Goal: Information Seeking & Learning: Check status

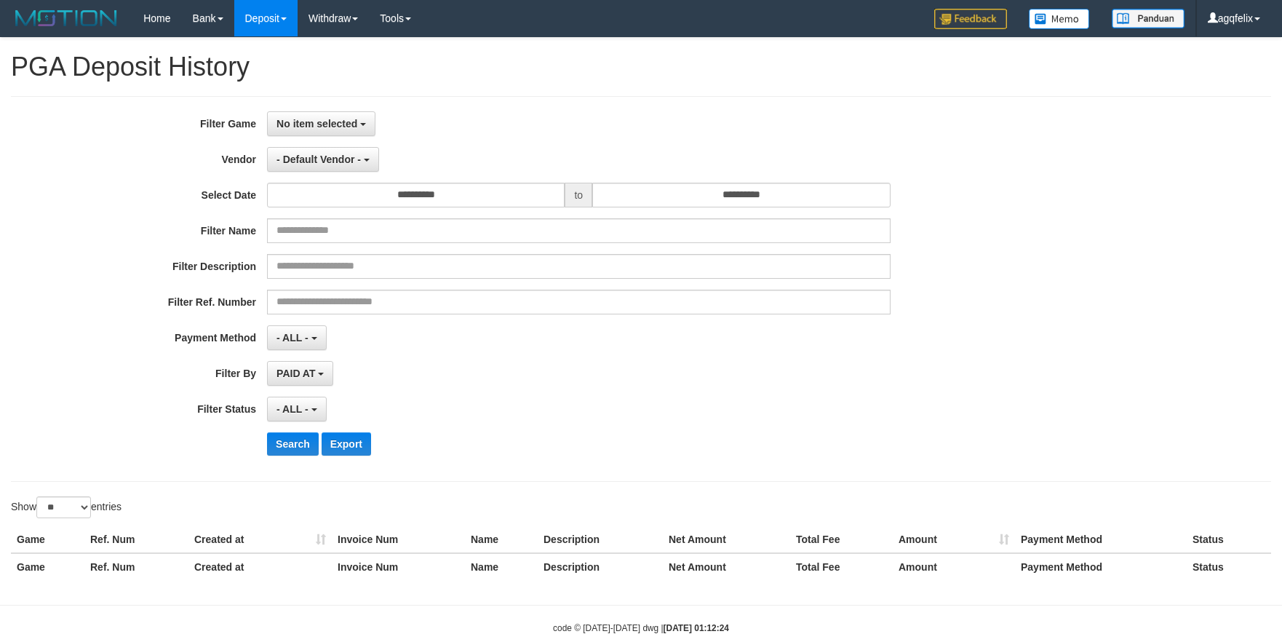
select select
select select "**"
click at [337, 119] on span "No item selected" at bounding box center [317, 124] width 81 height 12
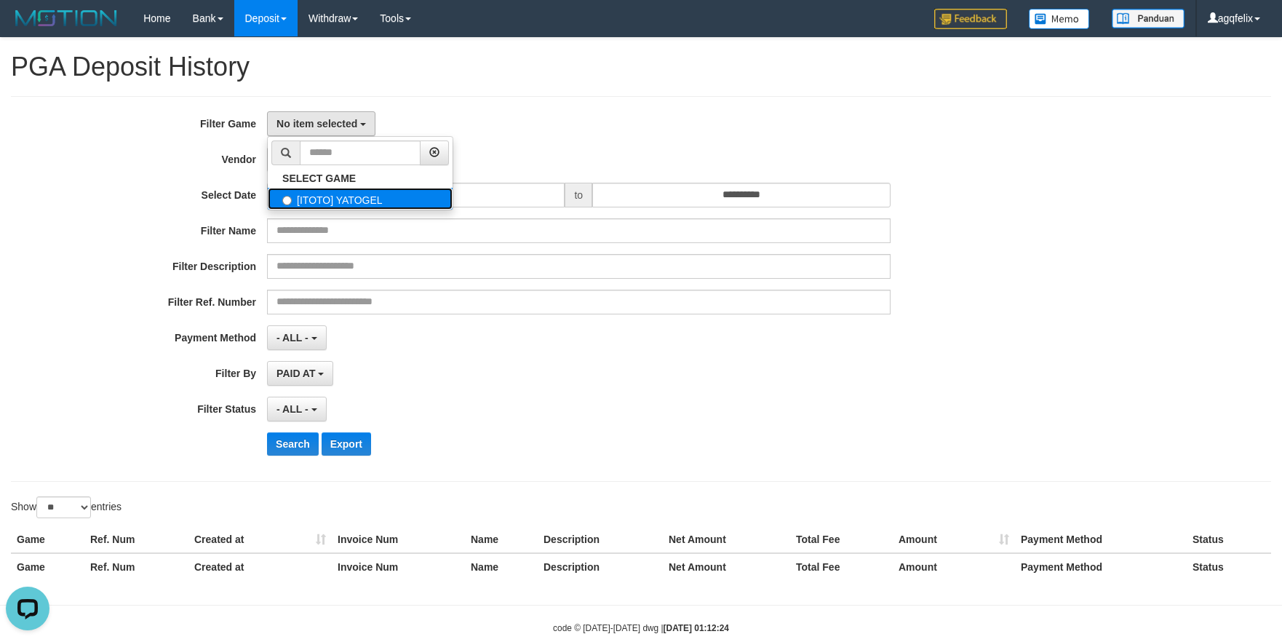
click at [347, 194] on label "[ITOTO] YATOGEL" at bounding box center [360, 199] width 185 height 22
select select "***"
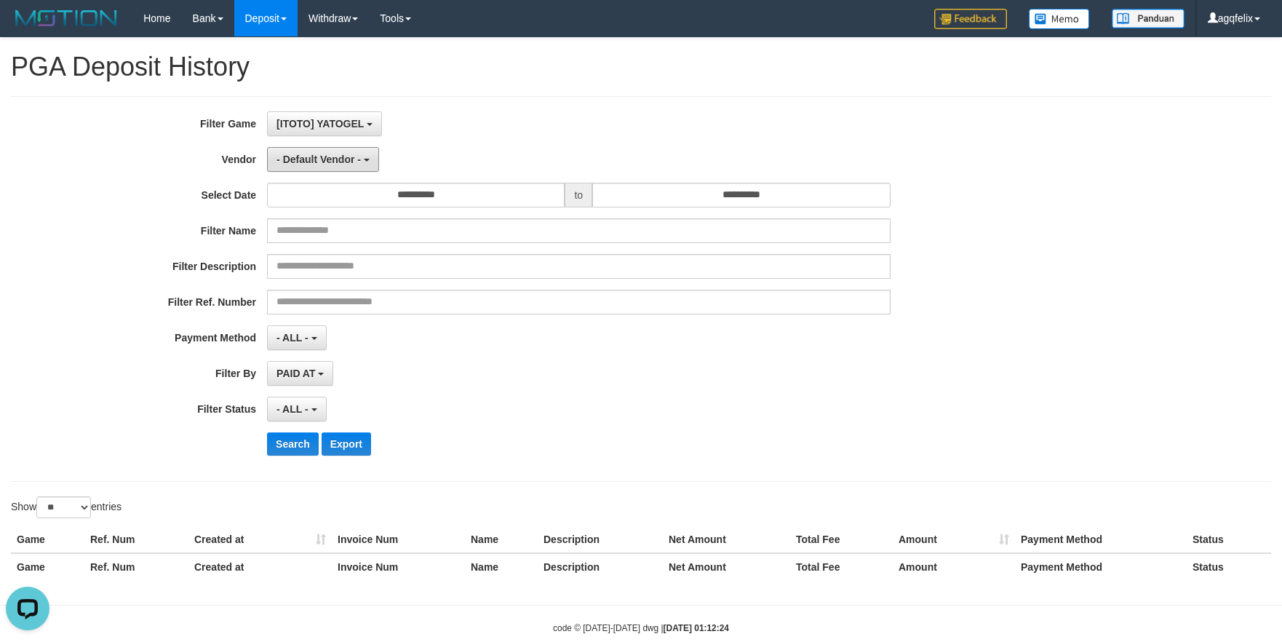
drag, startPoint x: 355, startPoint y: 157, endPoint x: 365, endPoint y: 198, distance: 41.8
click at [355, 157] on span "- Default Vendor -" at bounding box center [319, 160] width 84 height 12
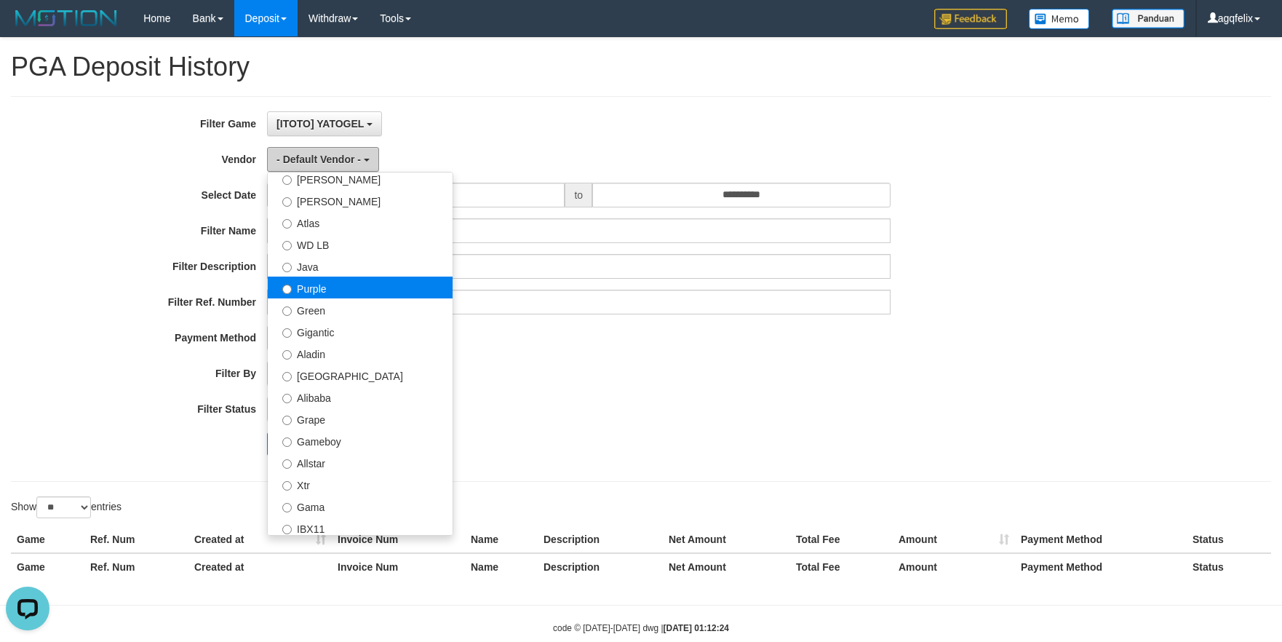
scroll to position [0, 0]
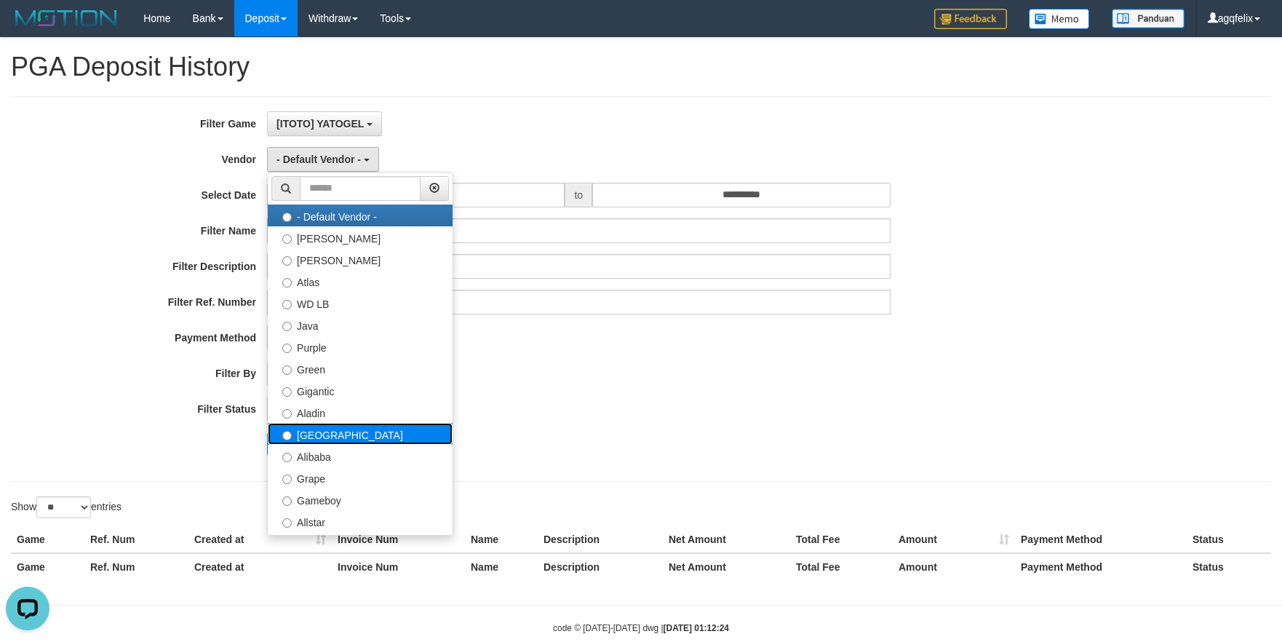
click at [379, 442] on label "[GEOGRAPHIC_DATA]" at bounding box center [360, 434] width 185 height 22
select select "**********"
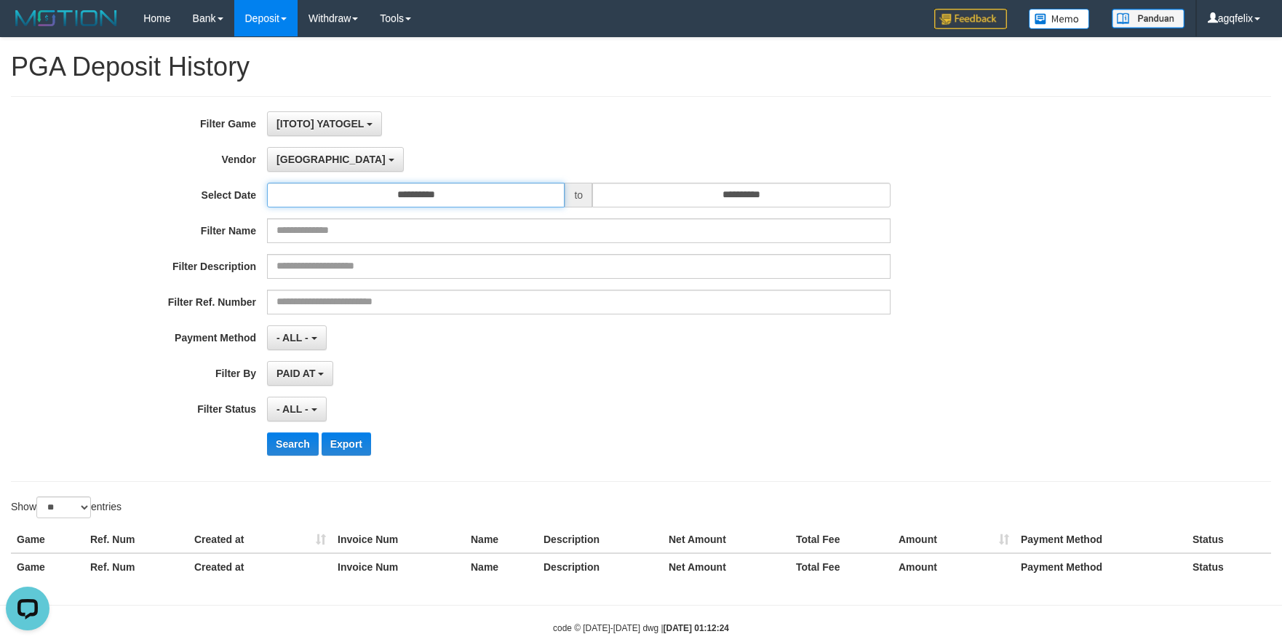
click at [466, 194] on input "**********" at bounding box center [416, 195] width 298 height 25
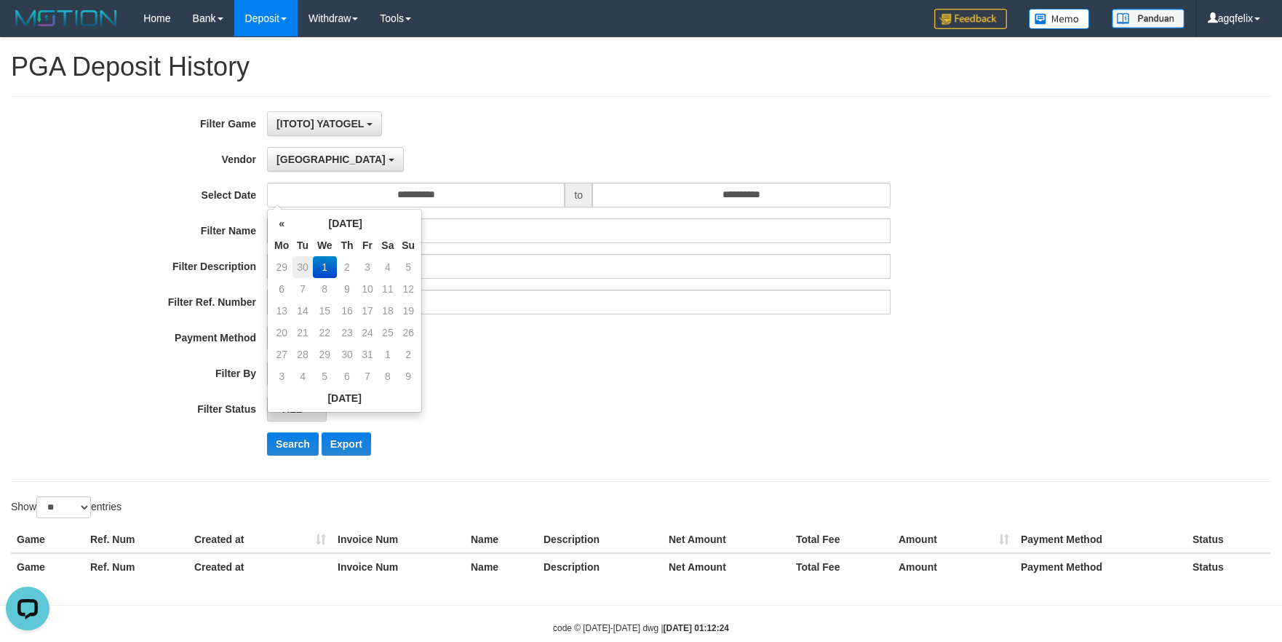
click at [302, 265] on td "30" at bounding box center [303, 267] width 20 height 22
type input "**********"
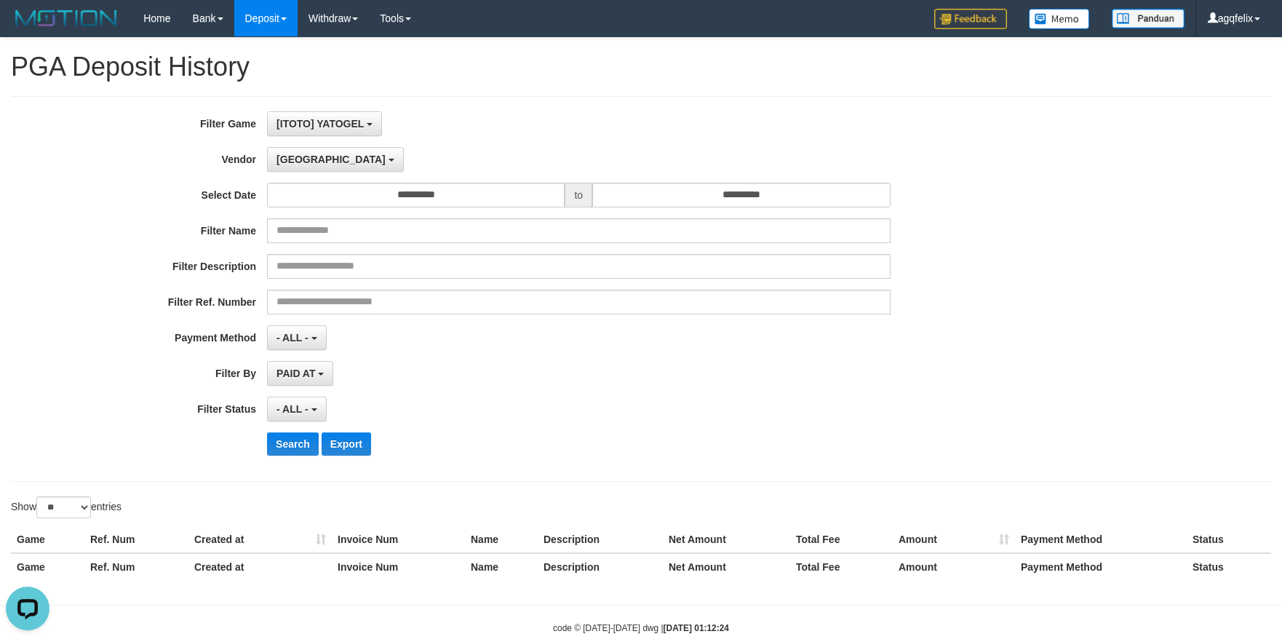
click at [726, 211] on div "**********" at bounding box center [534, 288] width 1068 height 355
click at [726, 195] on input "**********" at bounding box center [741, 195] width 298 height 25
click at [626, 266] on td "30" at bounding box center [628, 267] width 20 height 22
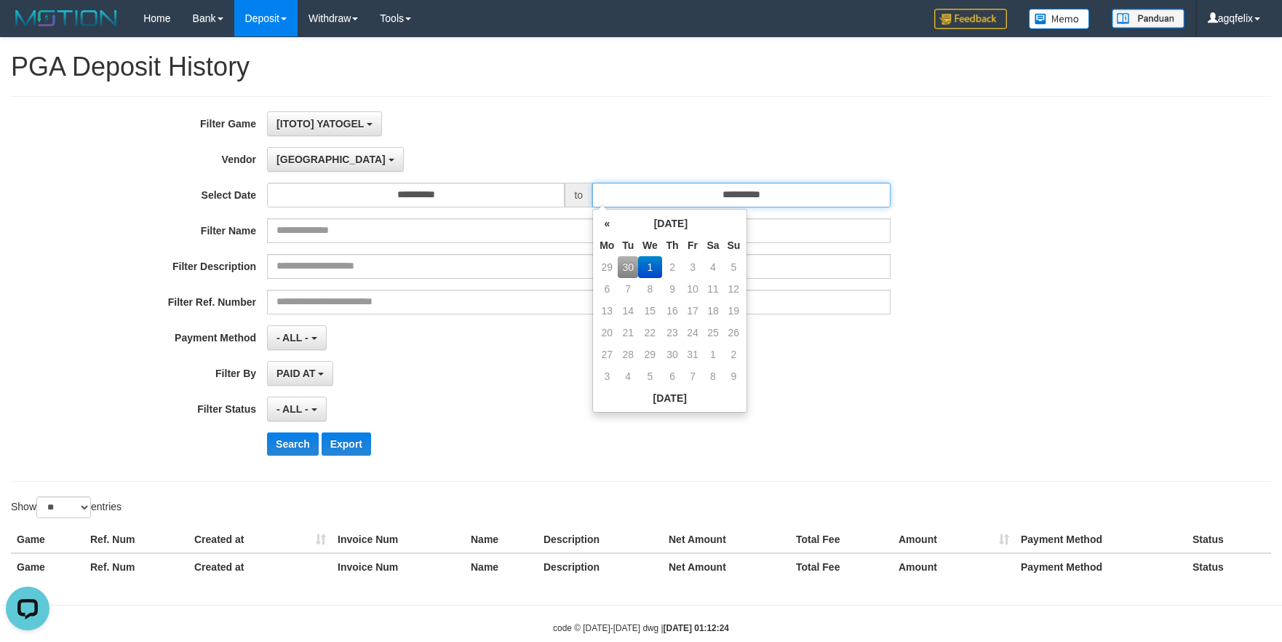
type input "**********"
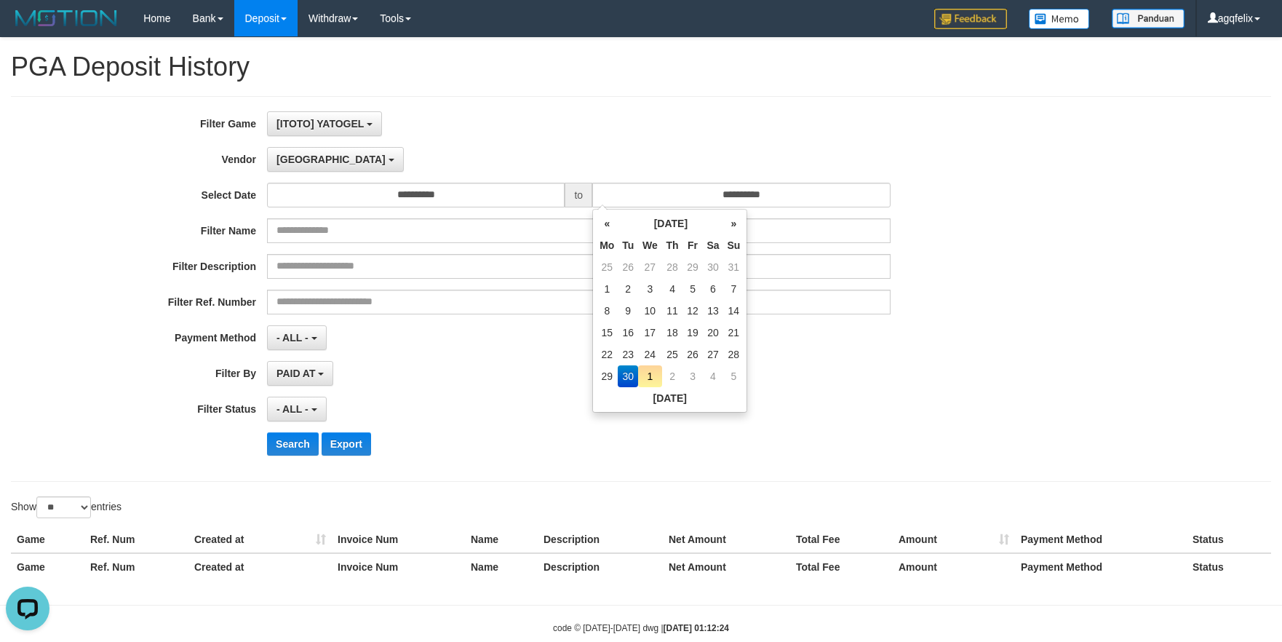
click at [536, 381] on div "PAID AT PAID AT CREATED AT" at bounding box center [579, 373] width 624 height 25
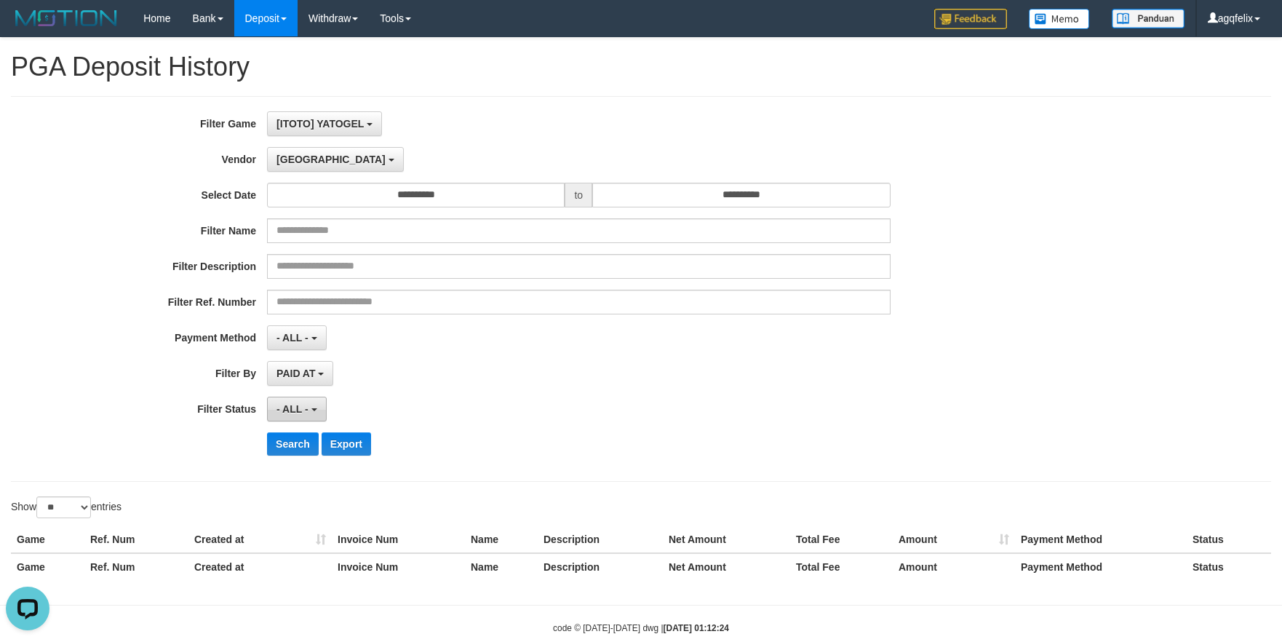
click at [284, 410] on span "- ALL -" at bounding box center [293, 409] width 32 height 12
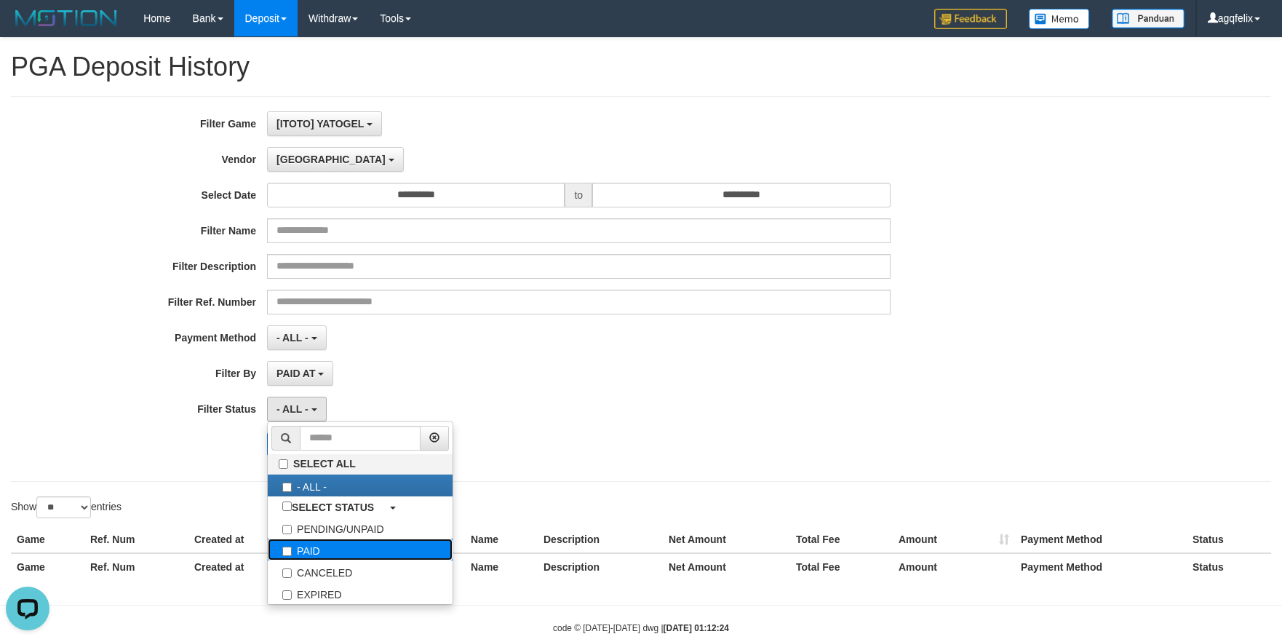
click at [310, 552] on label "PAID" at bounding box center [360, 550] width 185 height 22
select select "*"
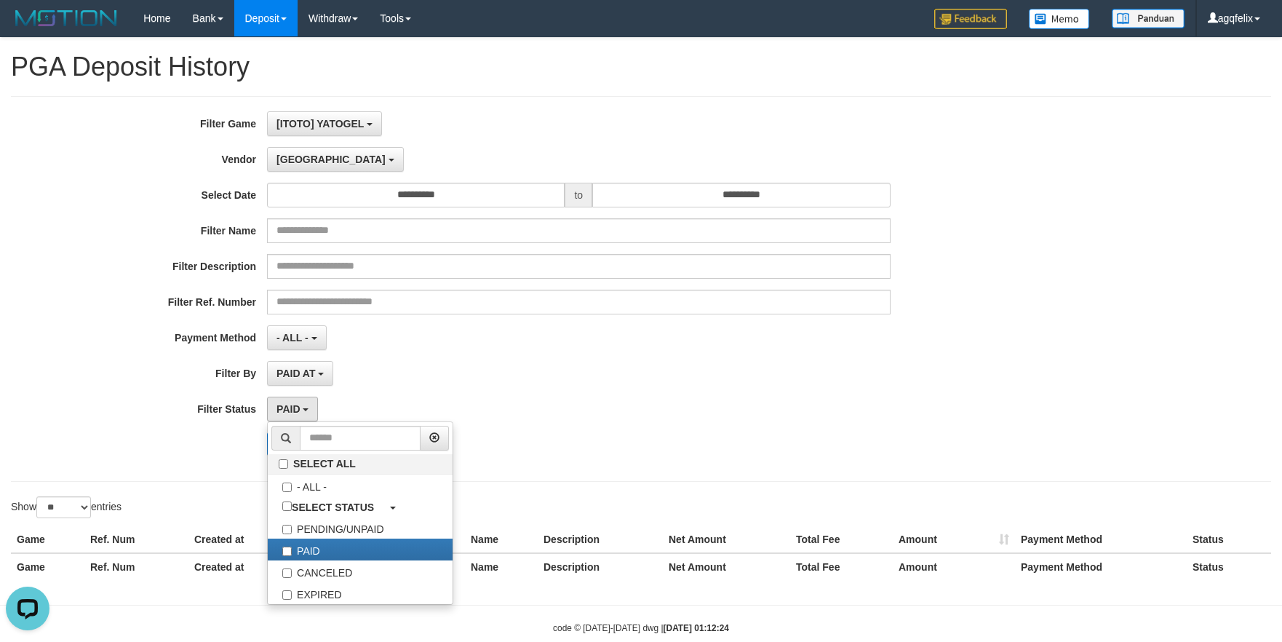
click at [701, 427] on div "**********" at bounding box center [534, 288] width 1068 height 355
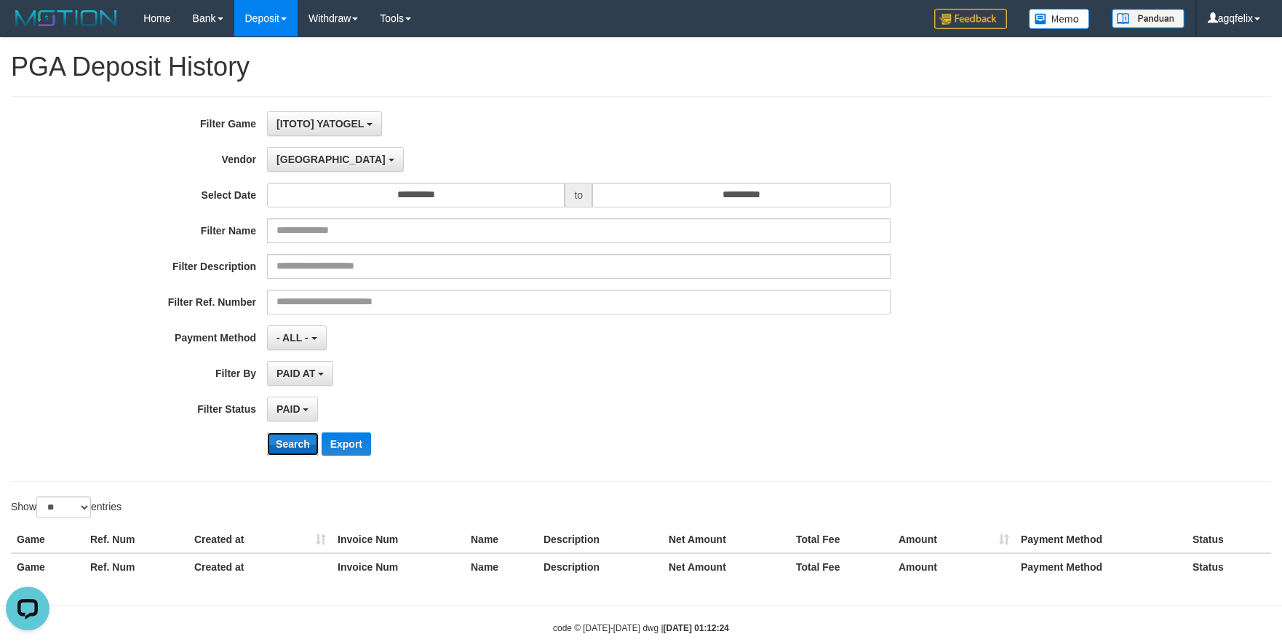
click at [282, 444] on button "Search" at bounding box center [293, 443] width 52 height 23
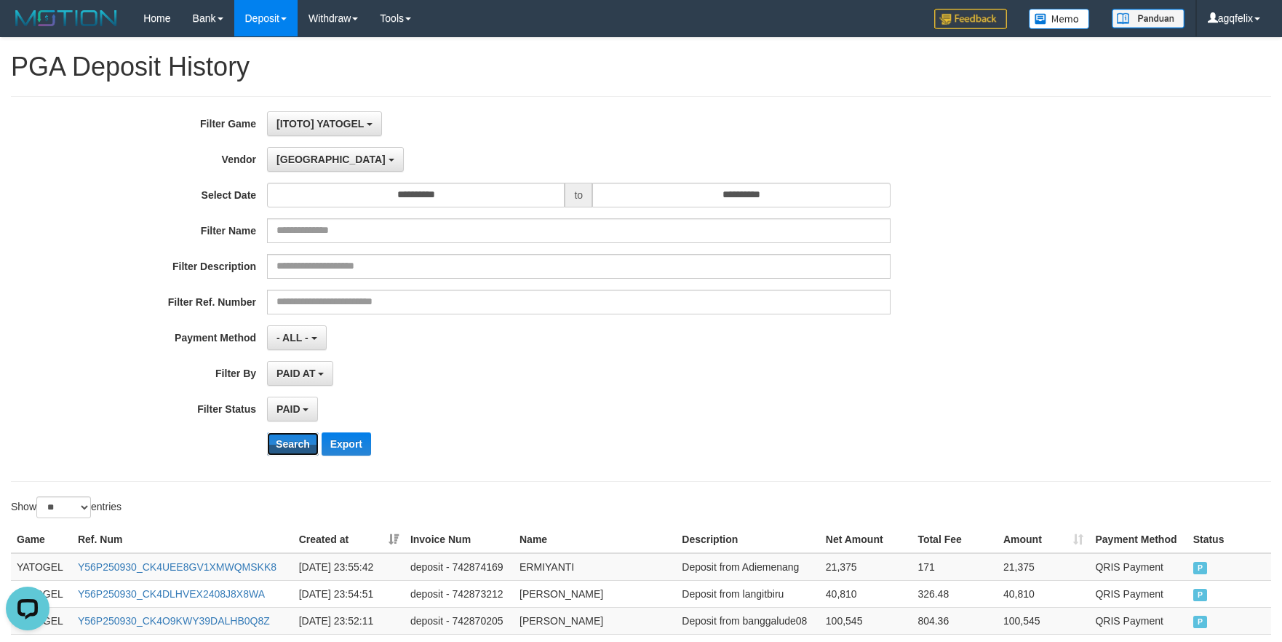
scroll to position [728, 0]
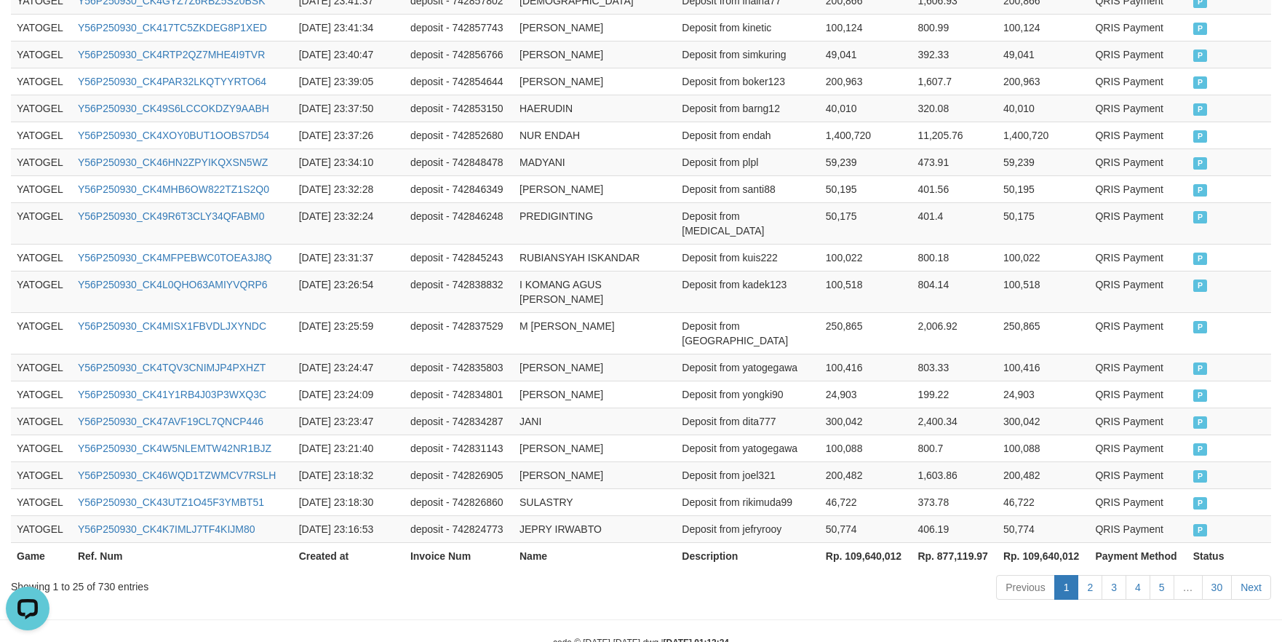
click at [870, 542] on th "Rp. 109,640,012" at bounding box center [866, 555] width 92 height 27
copy th "109,640,012"
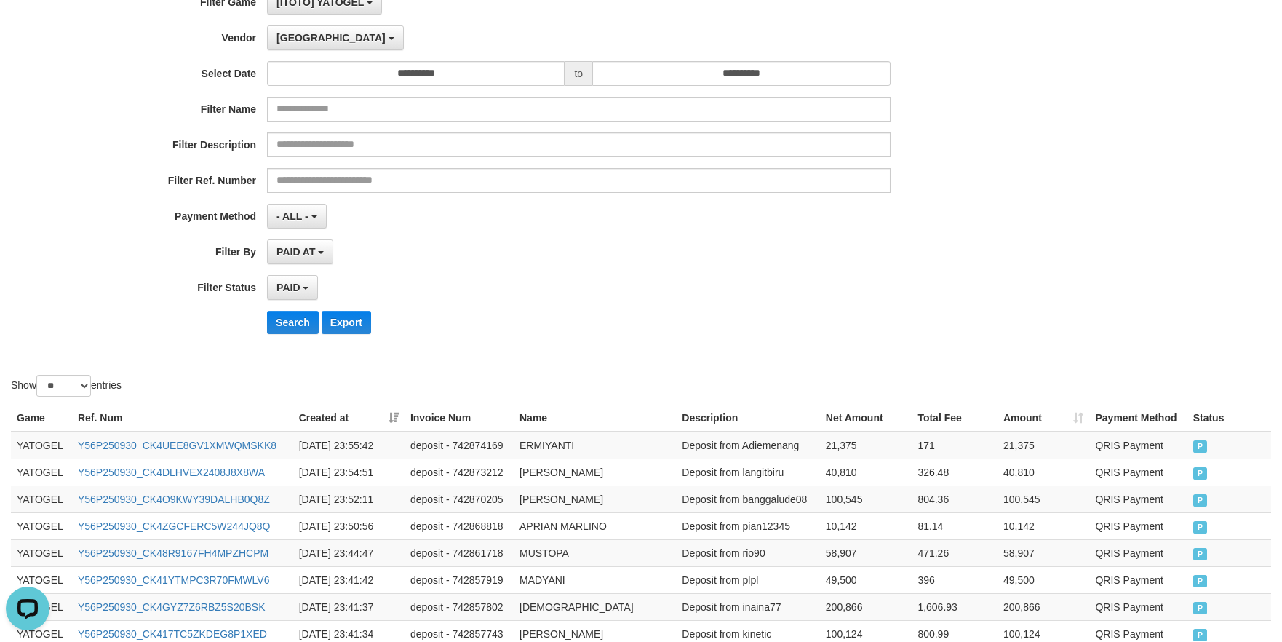
scroll to position [0, 0]
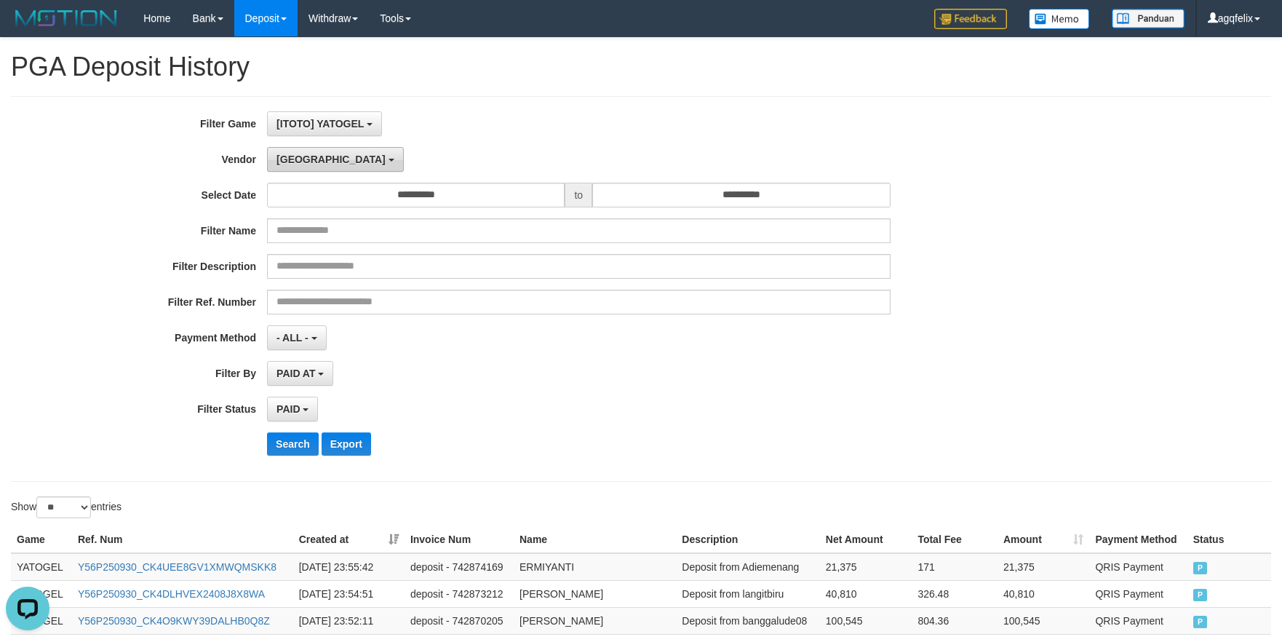
click at [300, 166] on button "[GEOGRAPHIC_DATA]" at bounding box center [335, 159] width 136 height 25
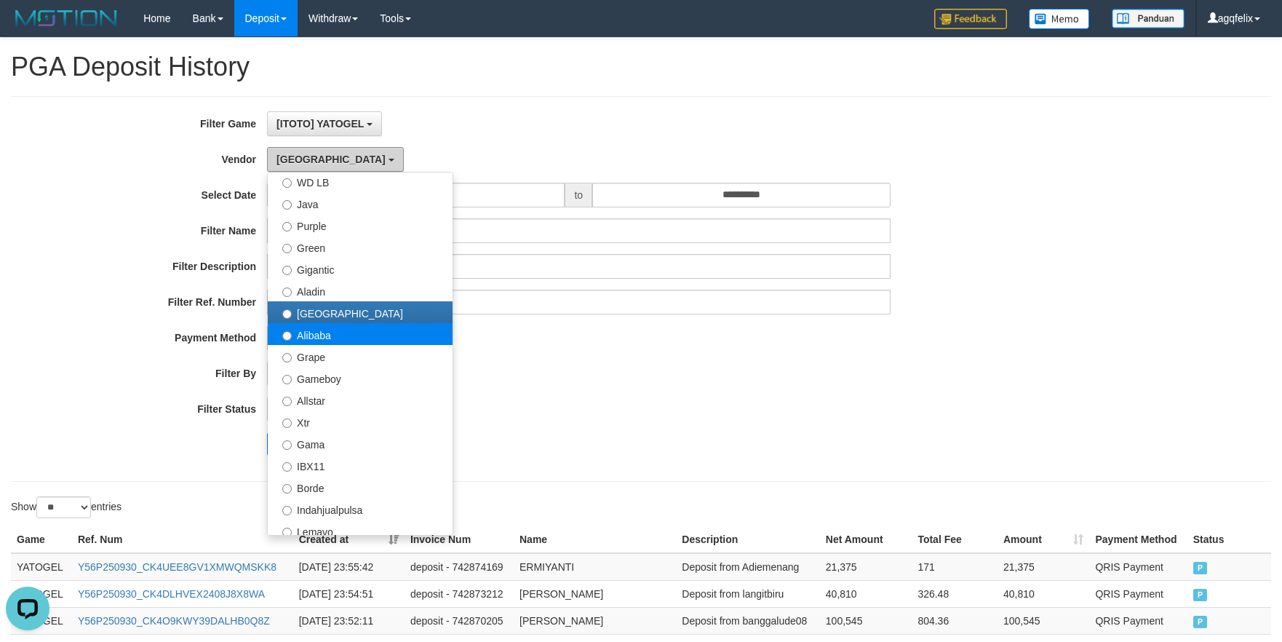
scroll to position [242, 0]
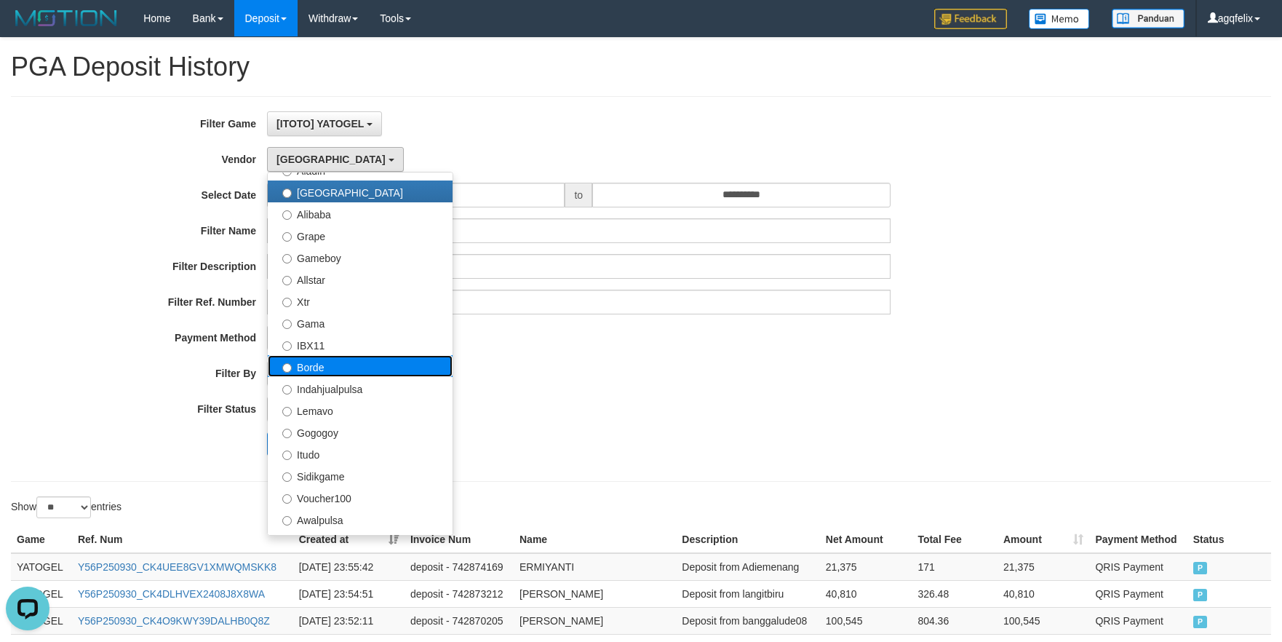
click at [360, 363] on label "Borde" at bounding box center [360, 366] width 185 height 22
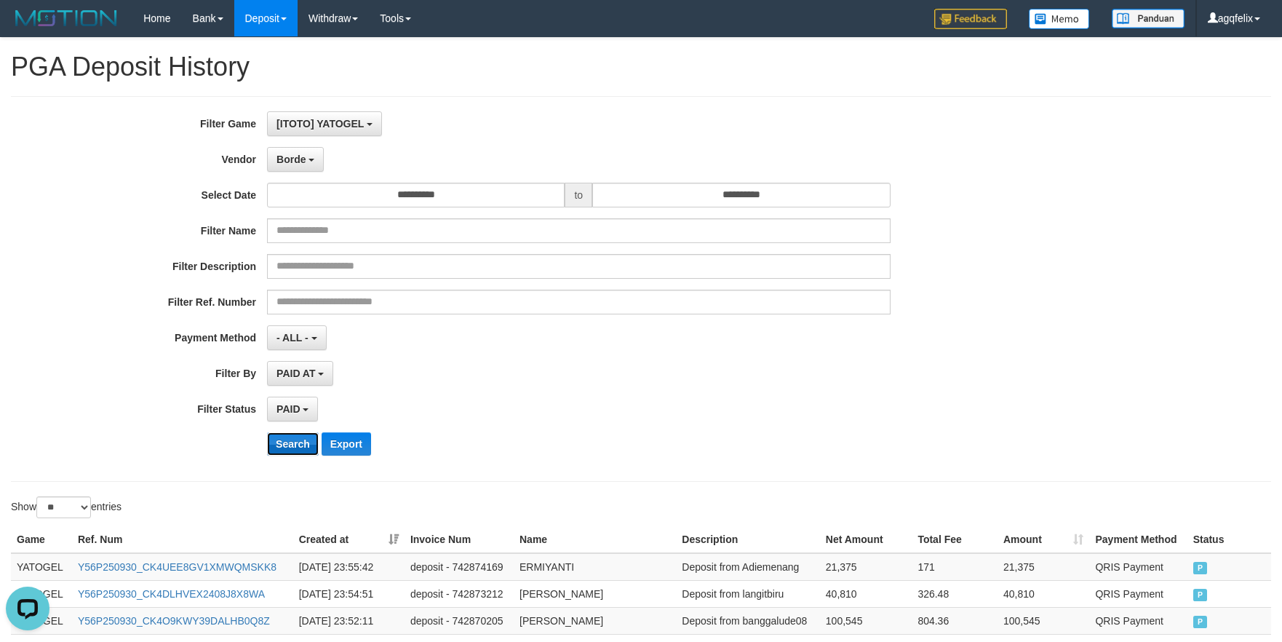
click at [295, 437] on button "Search" at bounding box center [293, 443] width 52 height 23
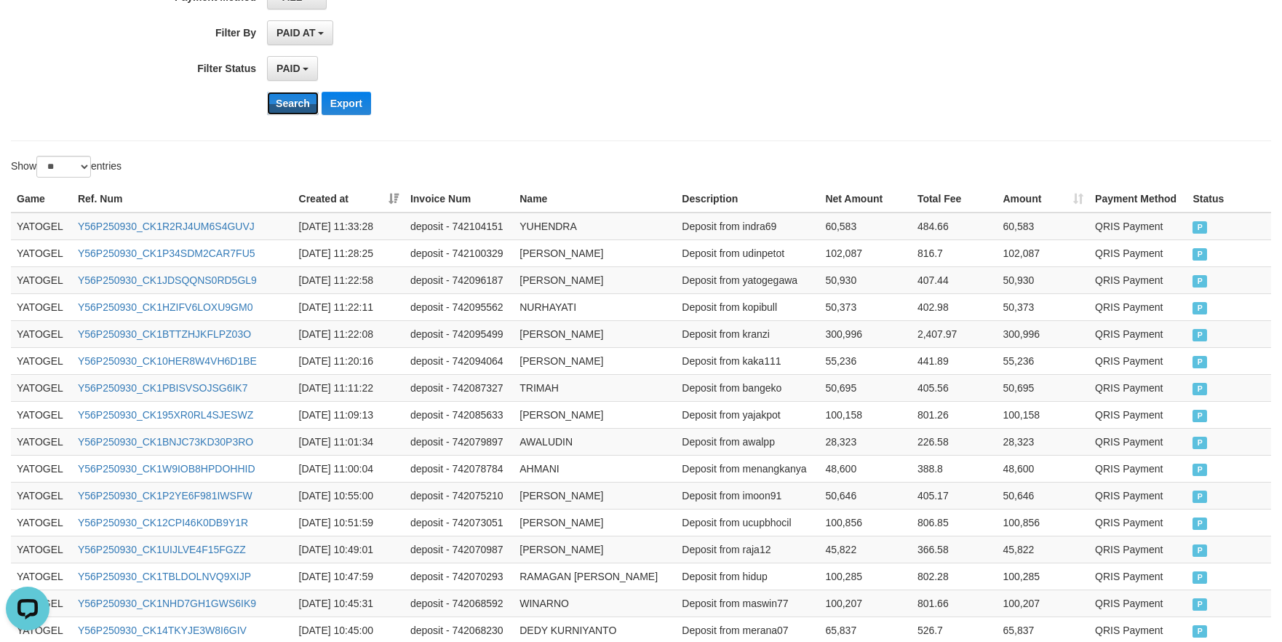
scroll to position [742, 0]
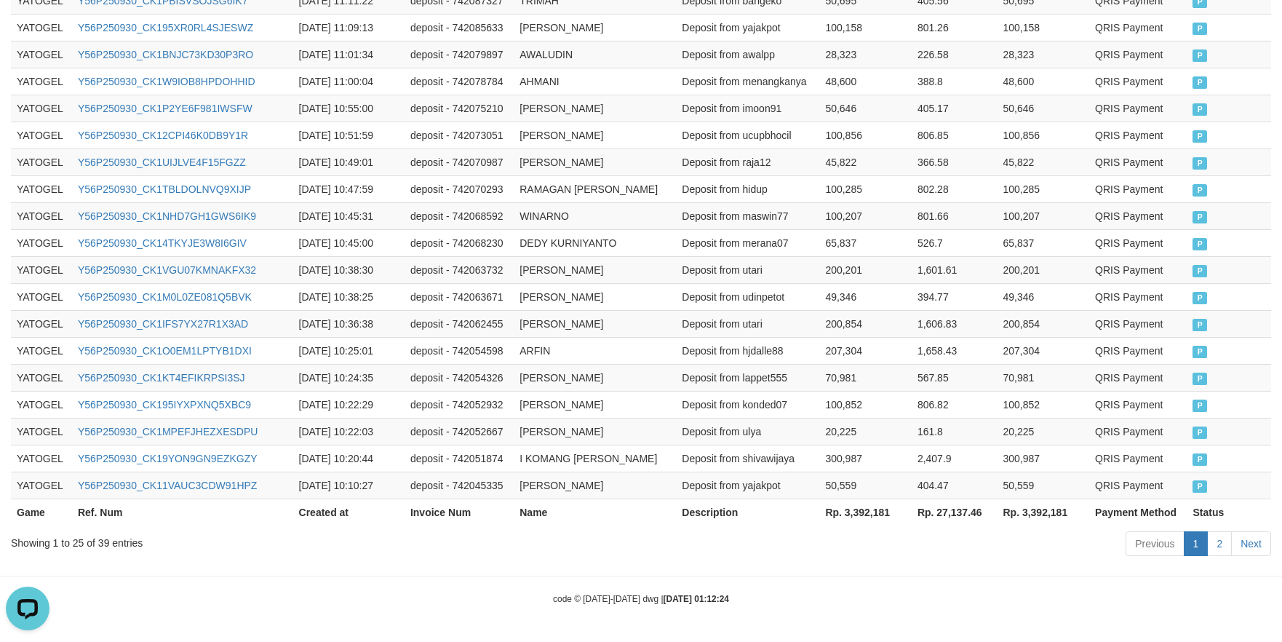
click at [870, 514] on th "Rp. 3,392,181" at bounding box center [865, 511] width 92 height 27
copy th "3,392,181"
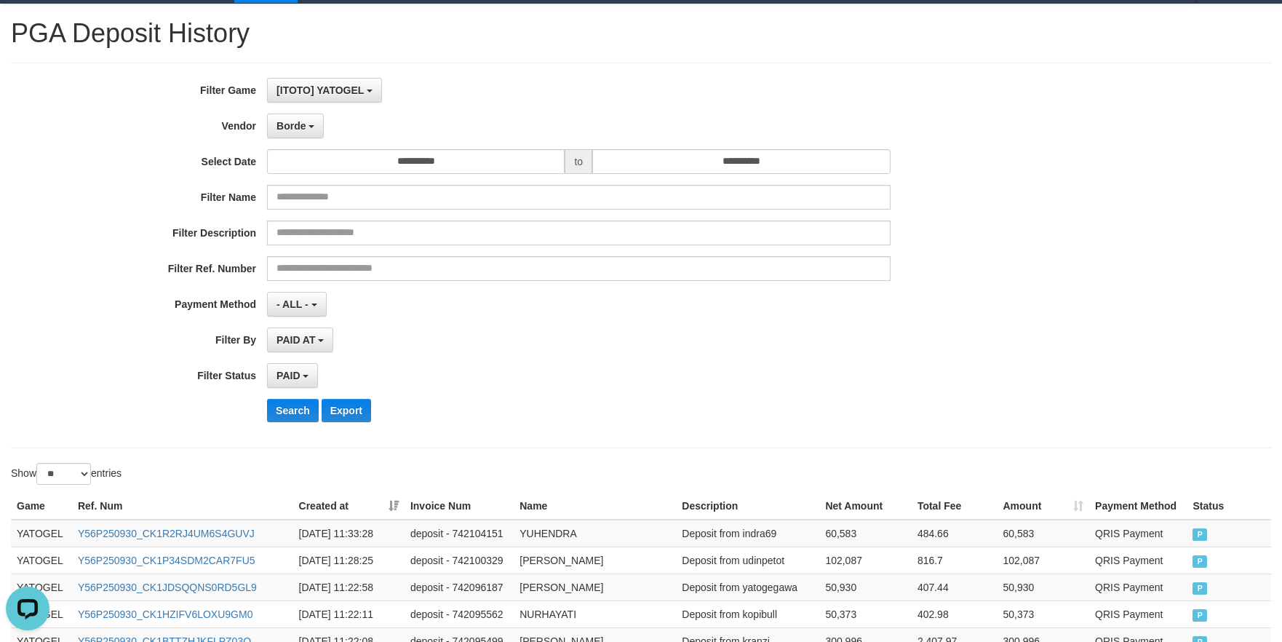
scroll to position [0, 0]
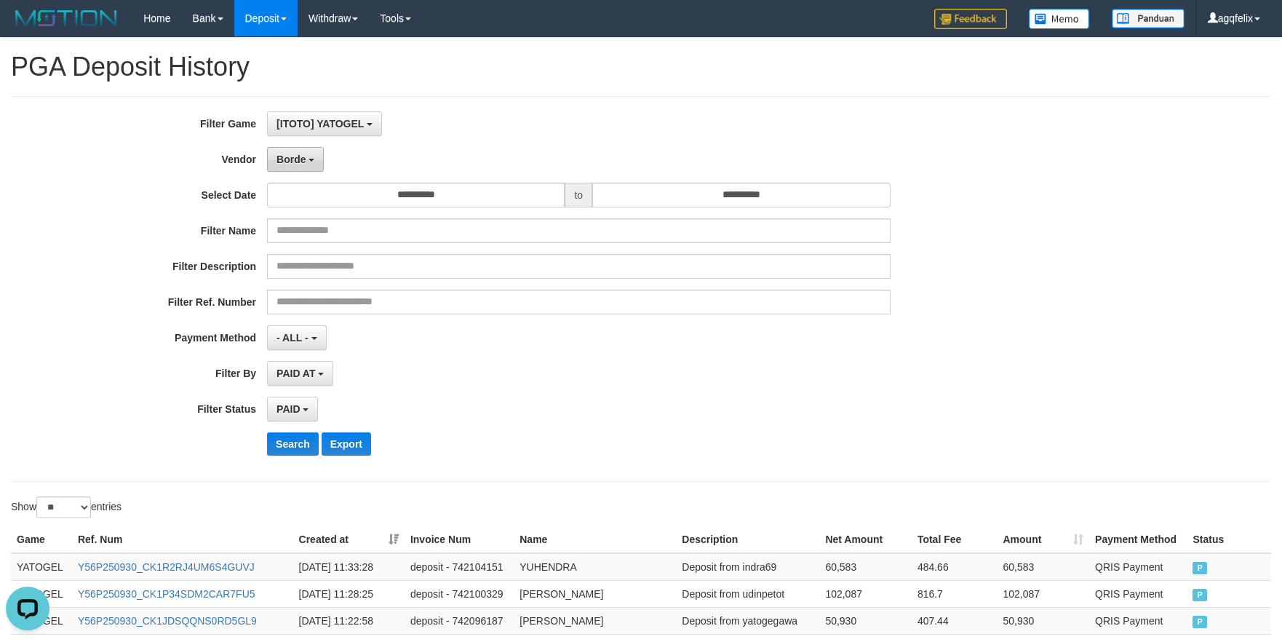
click at [312, 164] on button "Borde" at bounding box center [295, 159] width 57 height 25
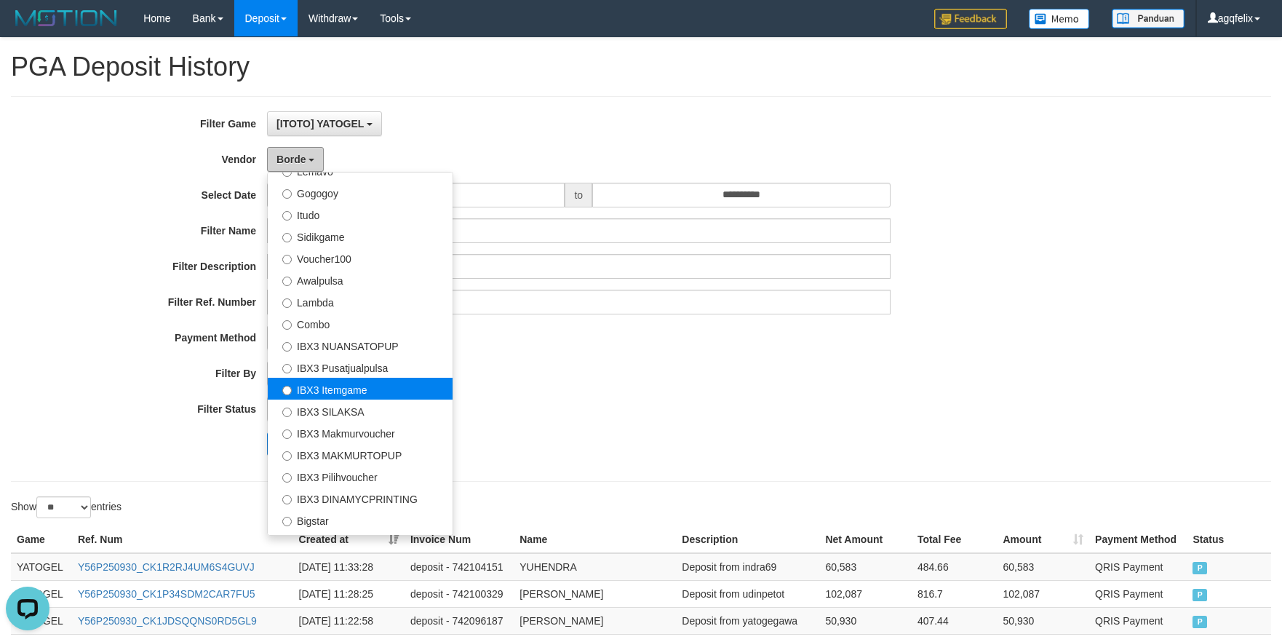
scroll to position [485, 0]
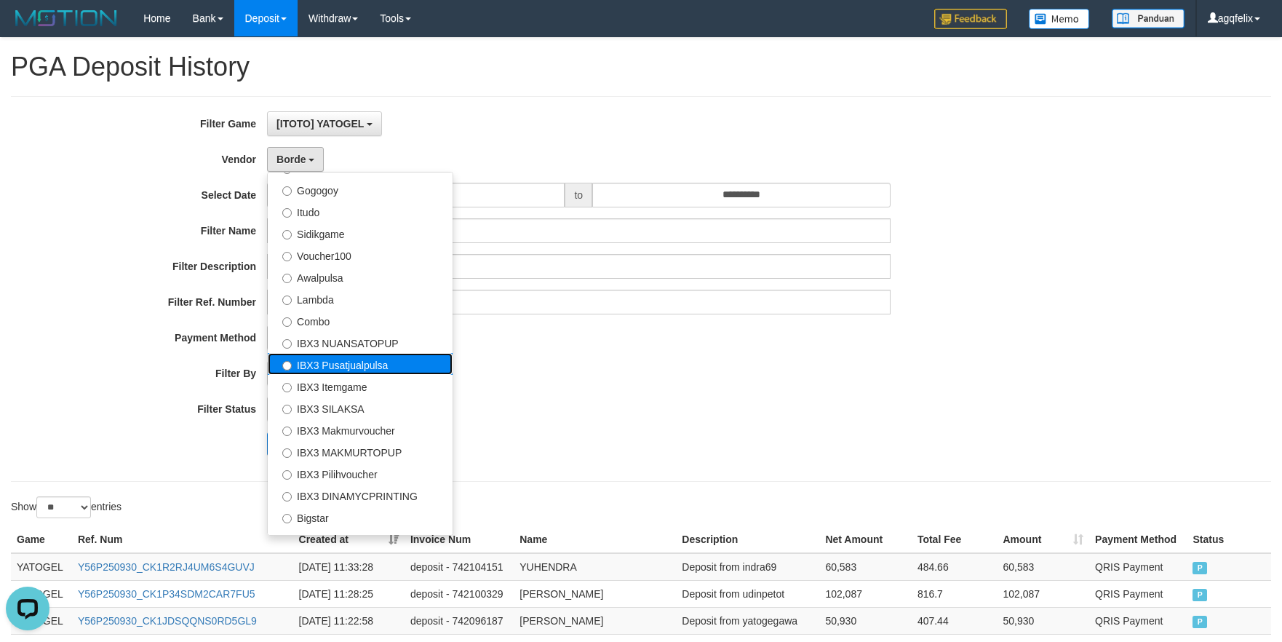
click at [367, 368] on label "IBX3 Pusatjualpulsa" at bounding box center [360, 364] width 185 height 22
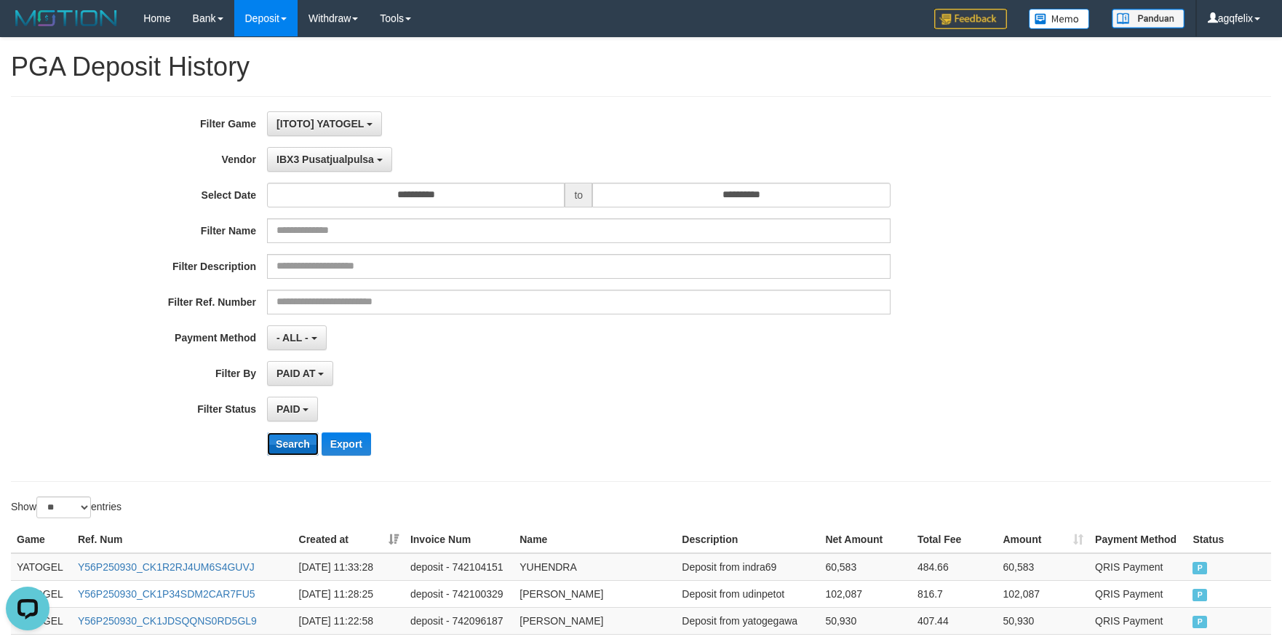
click at [304, 445] on button "Search" at bounding box center [293, 443] width 52 height 23
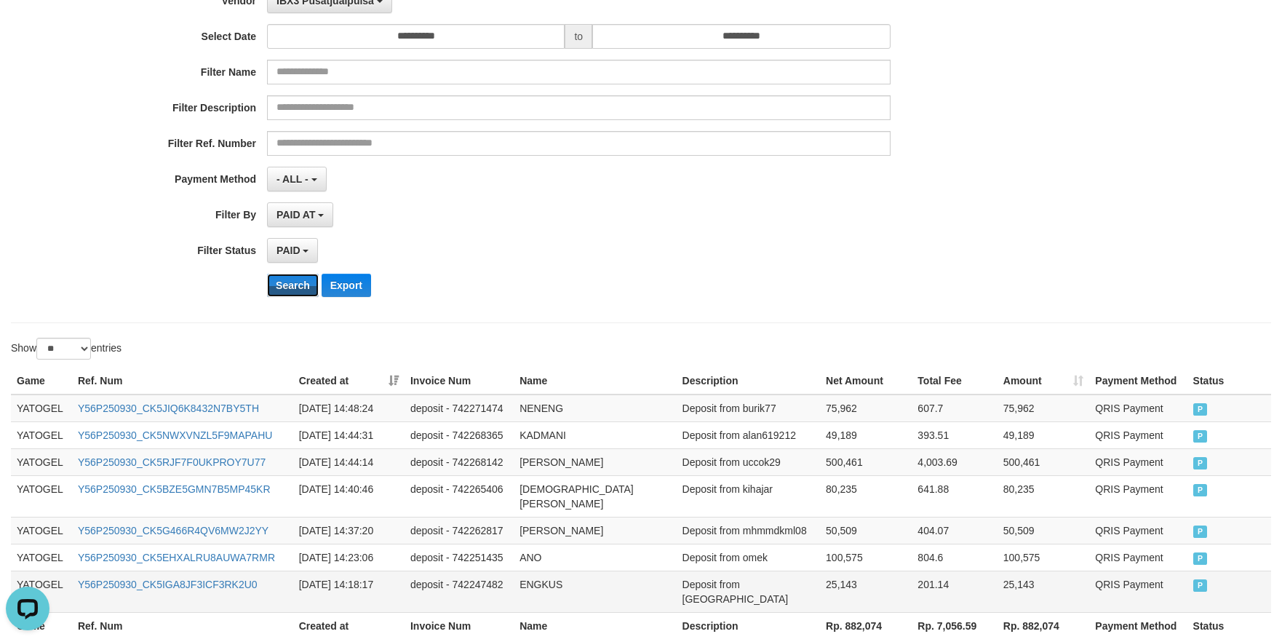
scroll to position [243, 0]
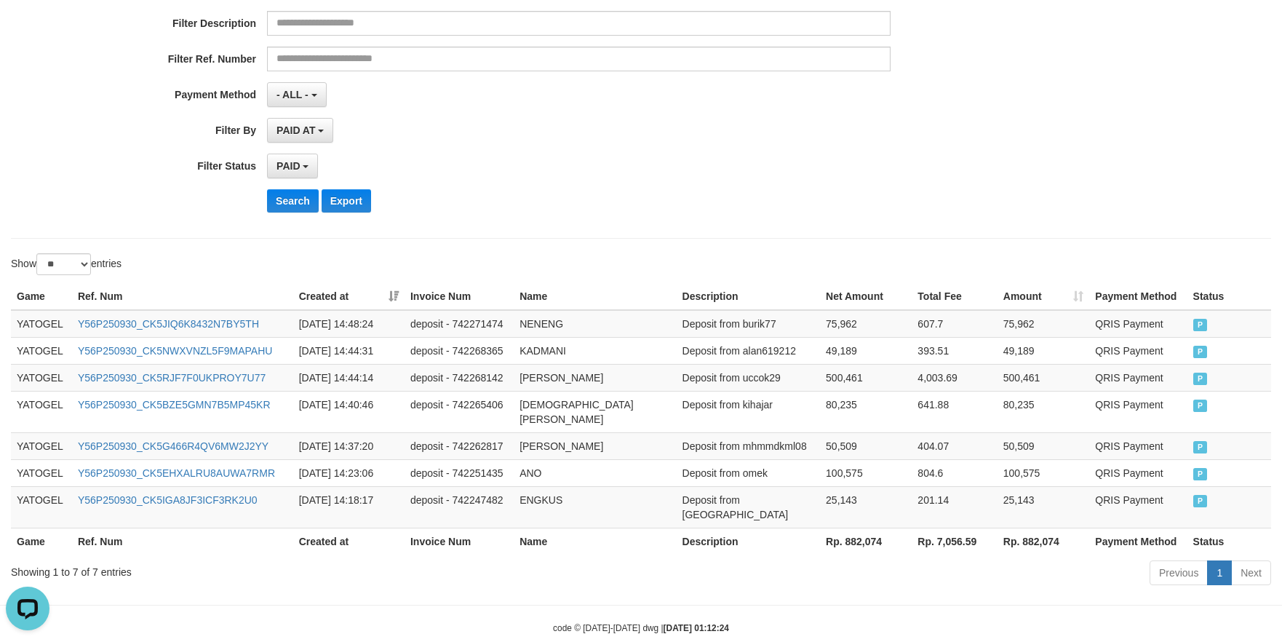
click at [866, 528] on th "Rp. 882,074" at bounding box center [866, 541] width 92 height 27
copy th "882,074"
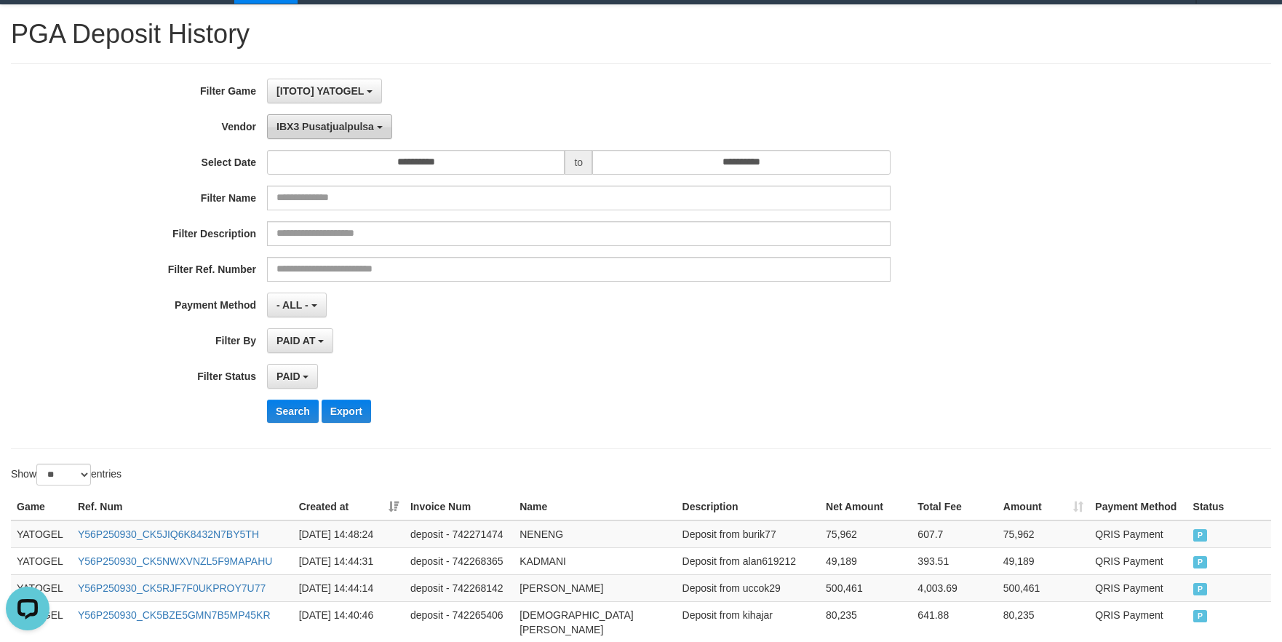
scroll to position [1, 0]
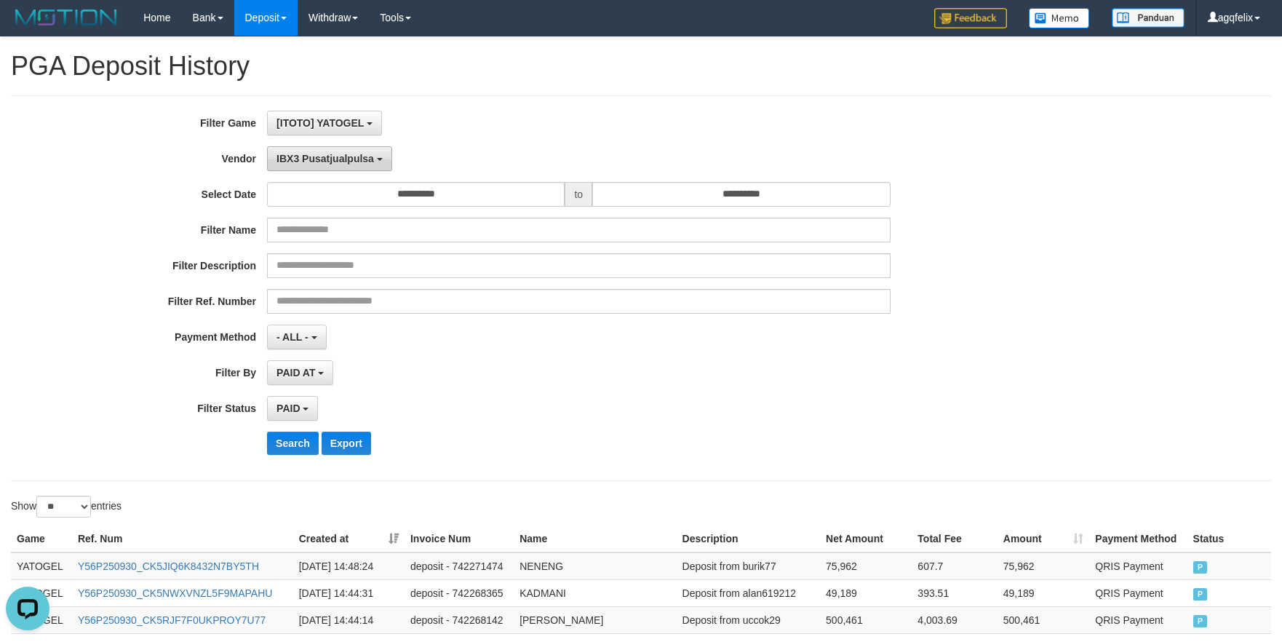
click at [335, 153] on span "IBX3 Pusatjualpulsa" at bounding box center [326, 159] width 98 height 12
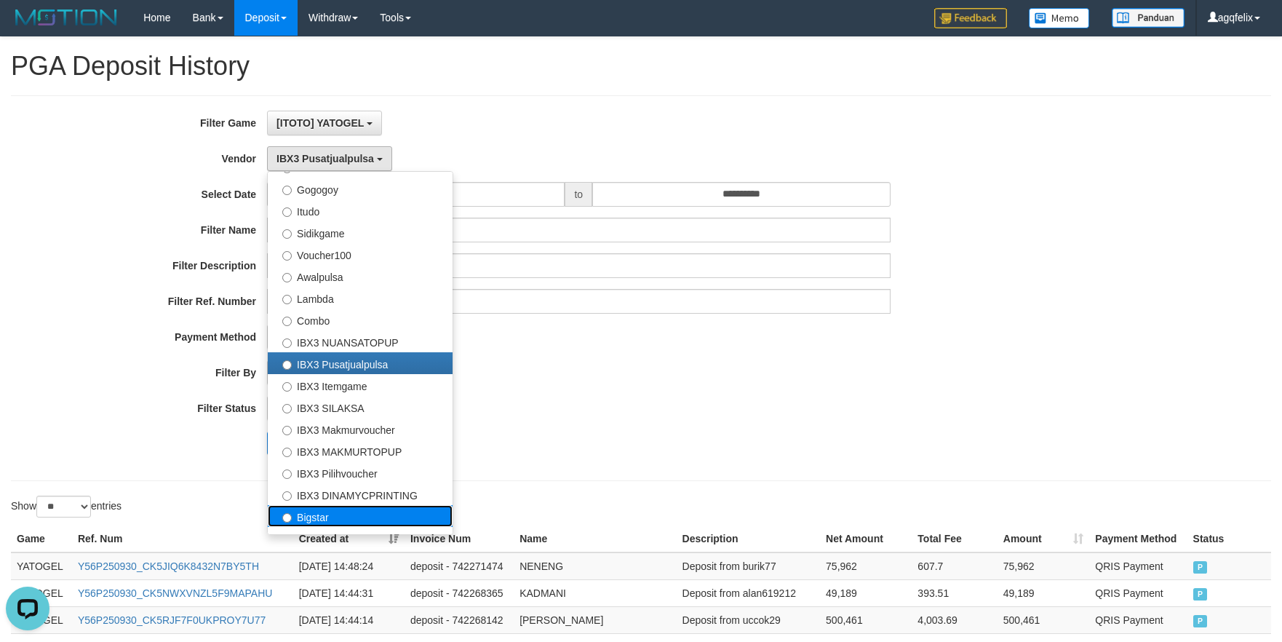
click at [341, 515] on label "Bigstar" at bounding box center [360, 516] width 185 height 22
select select "**********"
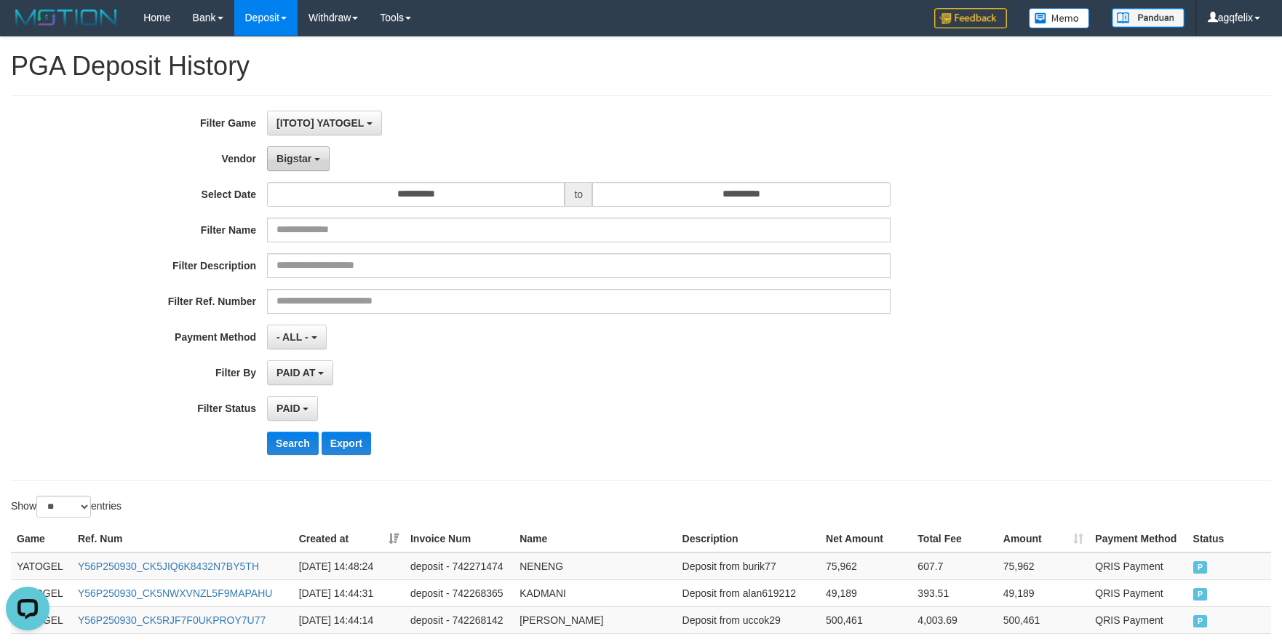
click at [311, 165] on button "Bigstar" at bounding box center [298, 158] width 63 height 25
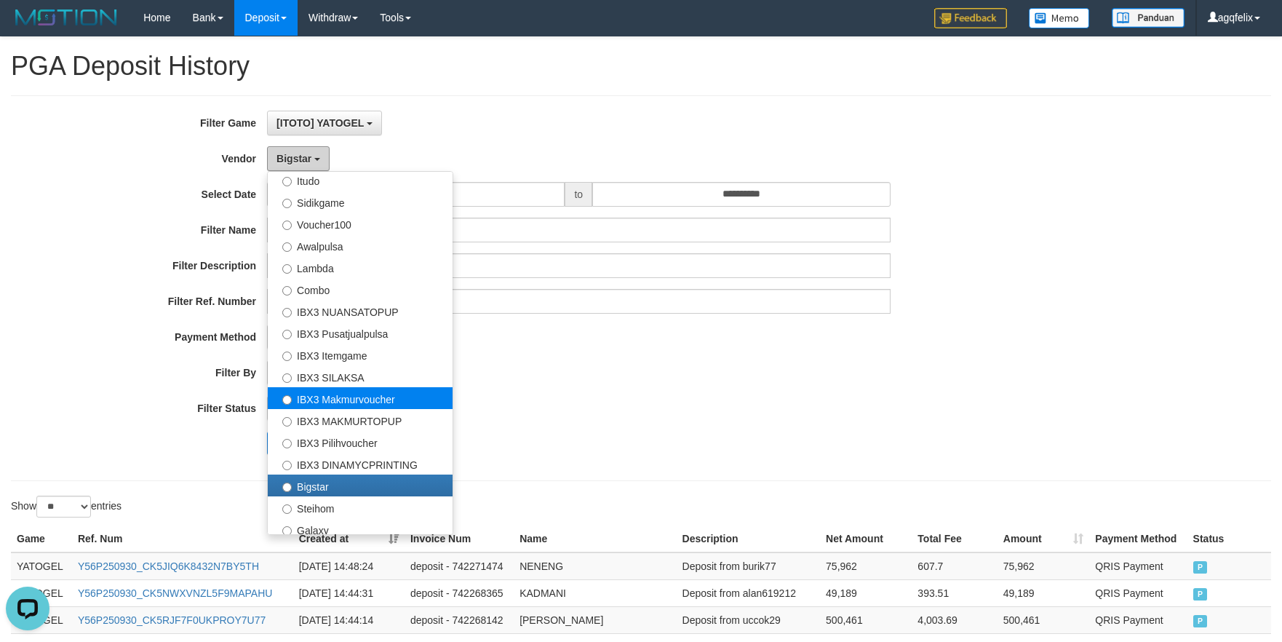
scroll to position [543, 0]
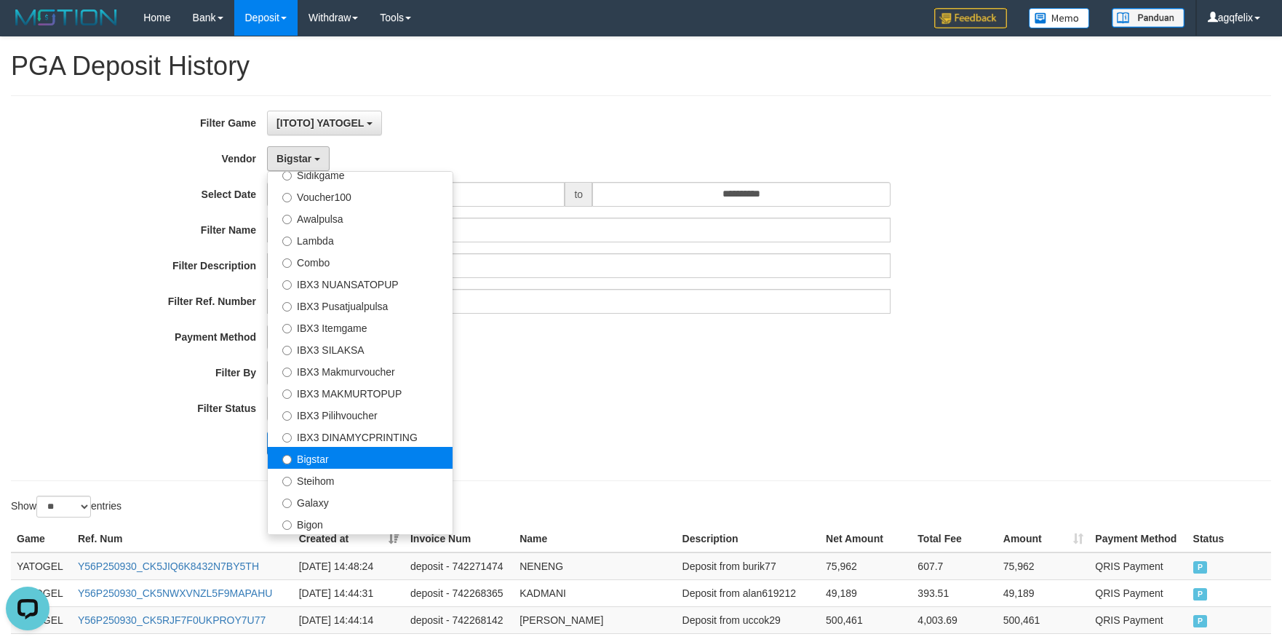
click at [379, 462] on label "Bigstar" at bounding box center [360, 458] width 185 height 22
click at [767, 416] on div "PAID SELECT ALL - ALL - SELECT STATUS PENDING/UNPAID PAID CANCELED EXPIRED" at bounding box center [579, 408] width 624 height 25
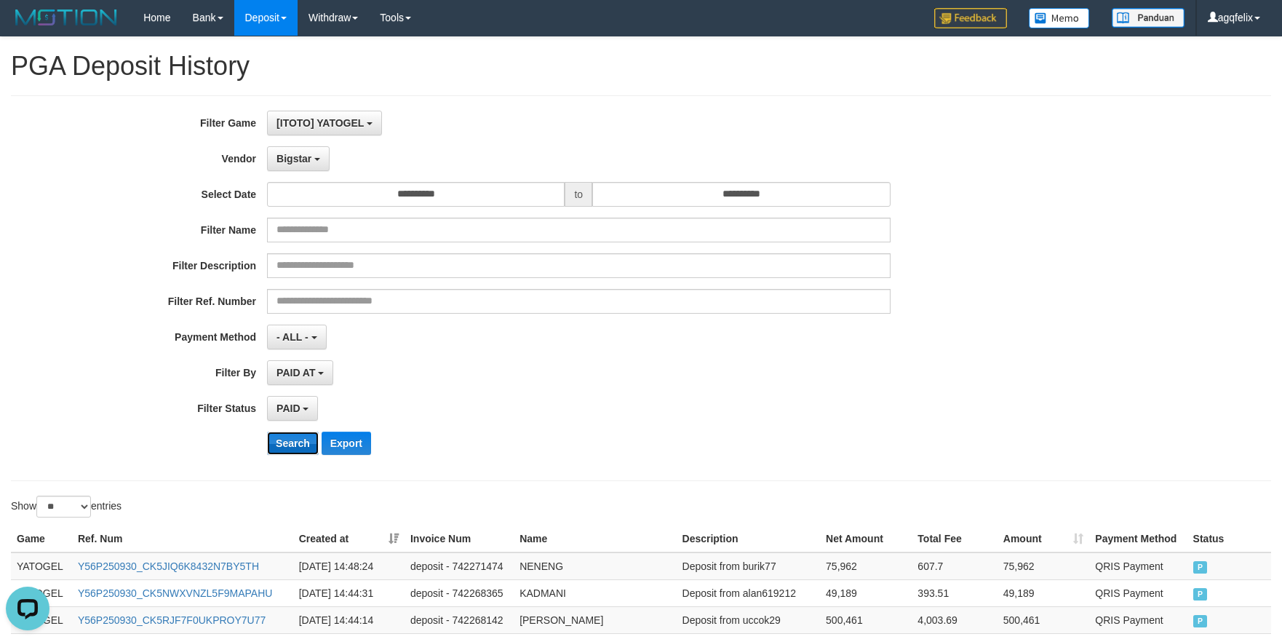
click at [289, 450] on button "Search" at bounding box center [293, 443] width 52 height 23
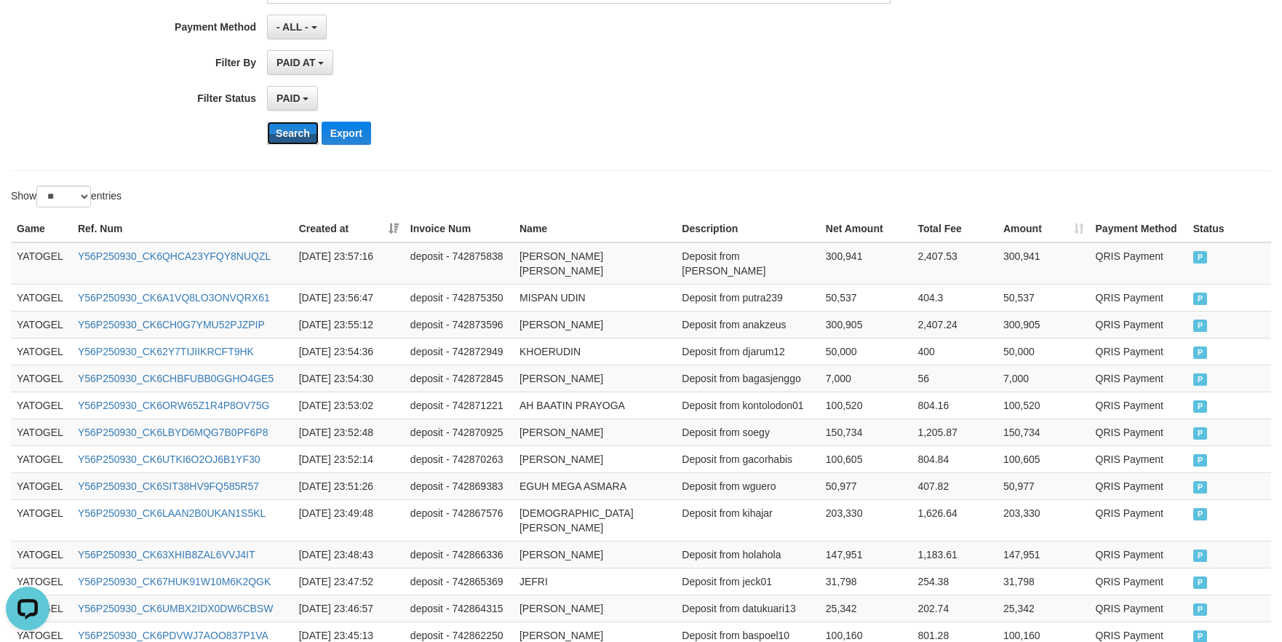
scroll to position [728, 0]
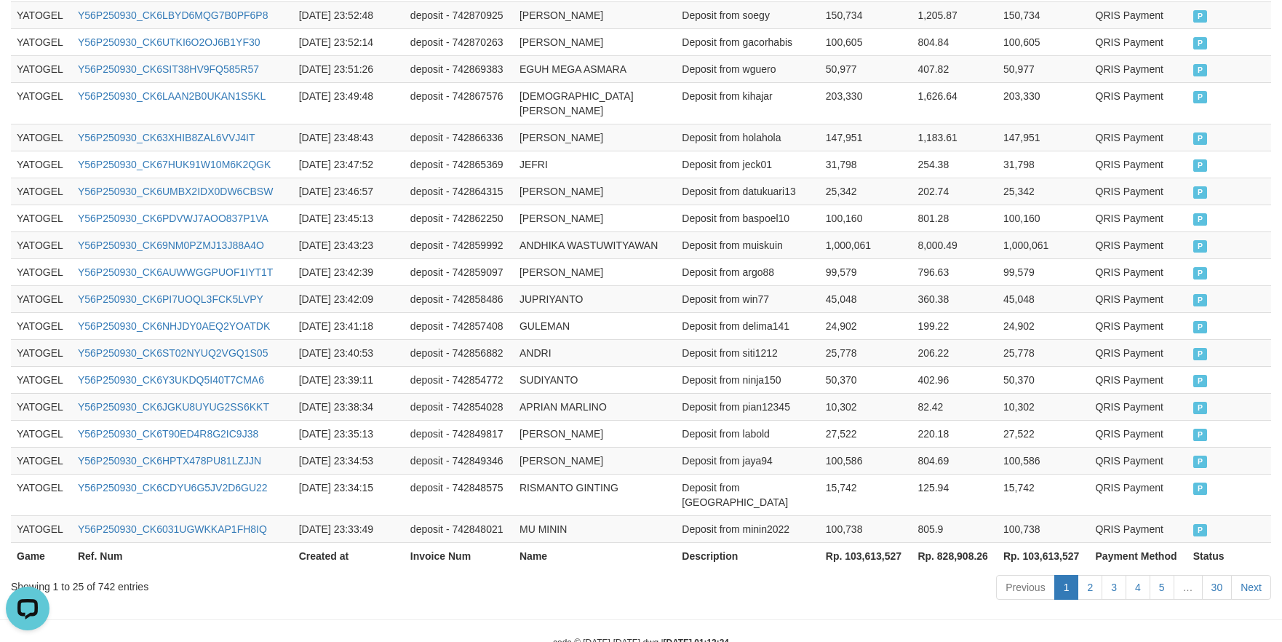
click at [875, 542] on th "Rp. 103,613,527" at bounding box center [866, 555] width 92 height 27
copy th "103,613,527"
